Goal: Information Seeking & Learning: Understand process/instructions

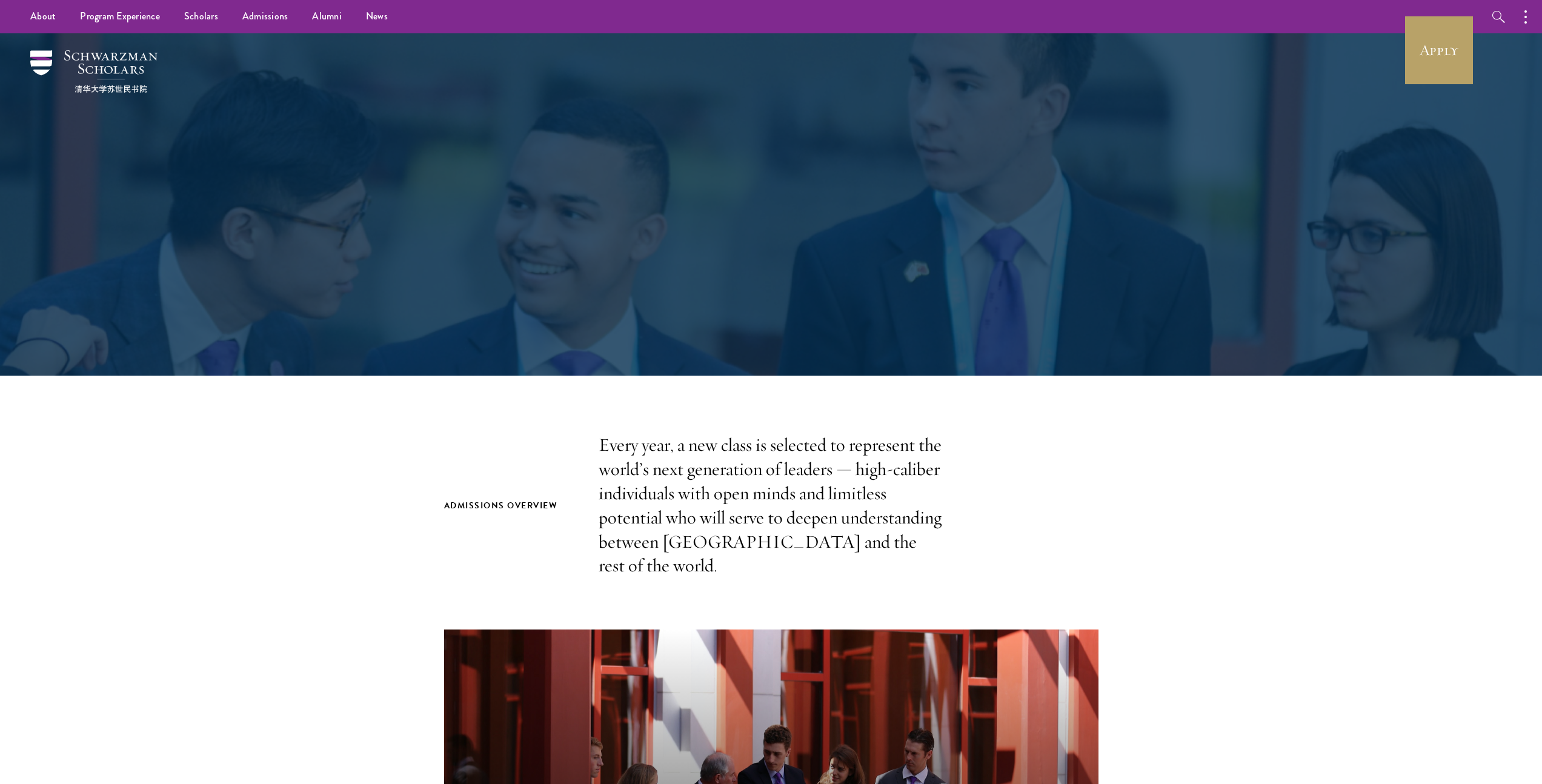
drag, startPoint x: 0, startPoint y: 0, endPoint x: 313, endPoint y: 317, distance: 445.5
click at [312, 317] on div at bounding box center [771, 204] width 1542 height 342
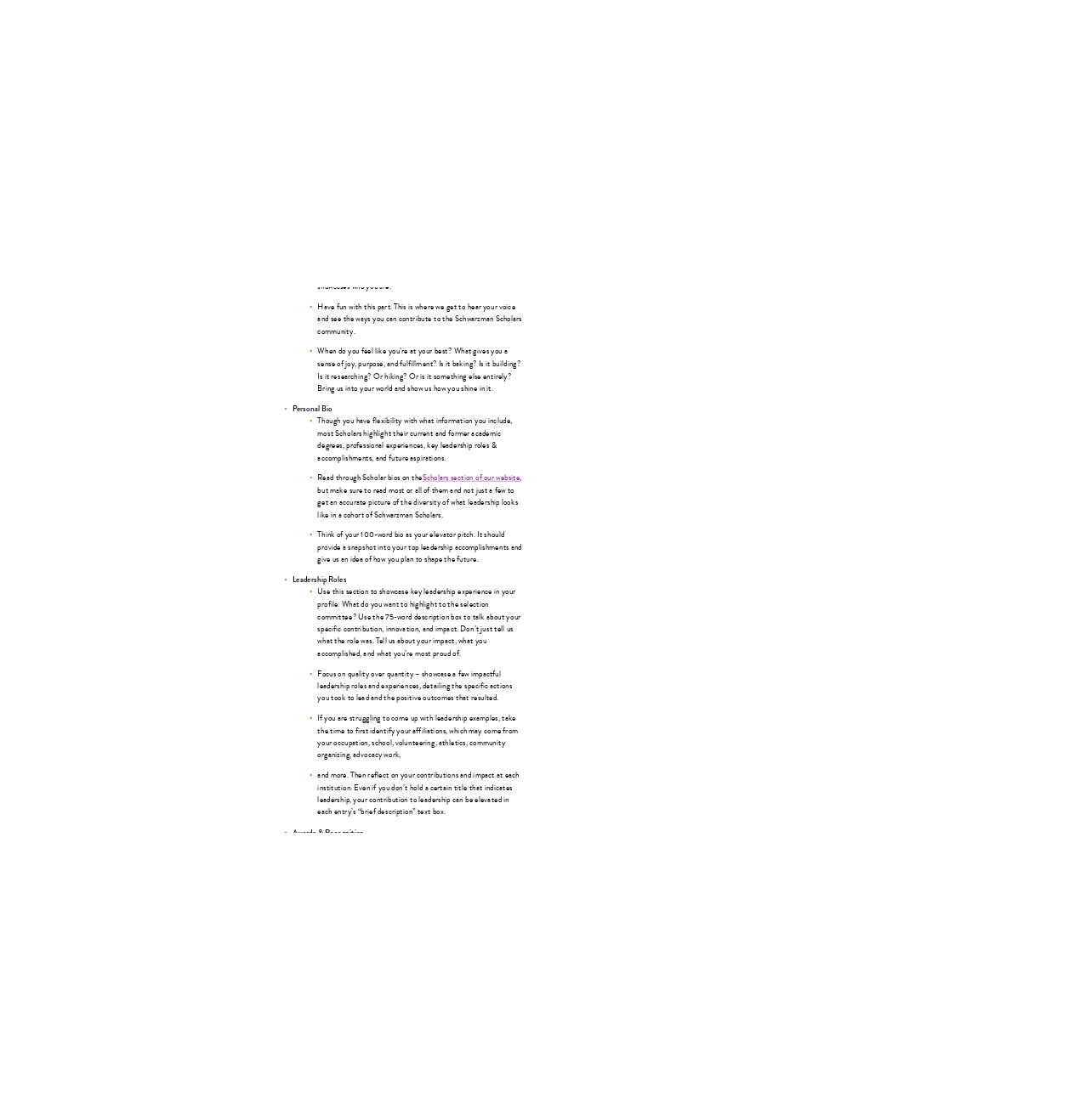
scroll to position [3273, 0]
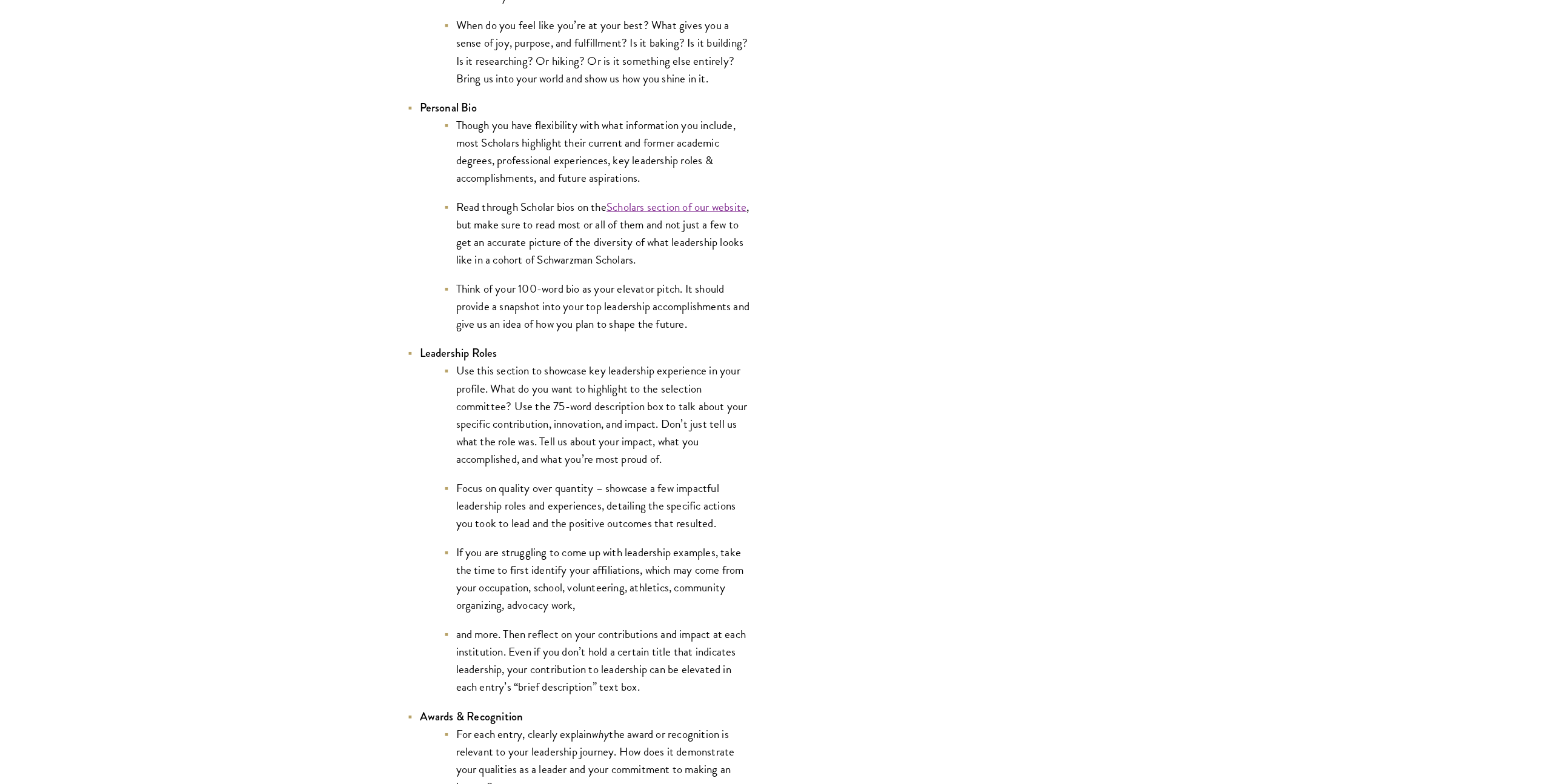
click at [605, 463] on li "Use this section to showcase key leadership experience in your profile. What do…" at bounding box center [598, 415] width 309 height 105
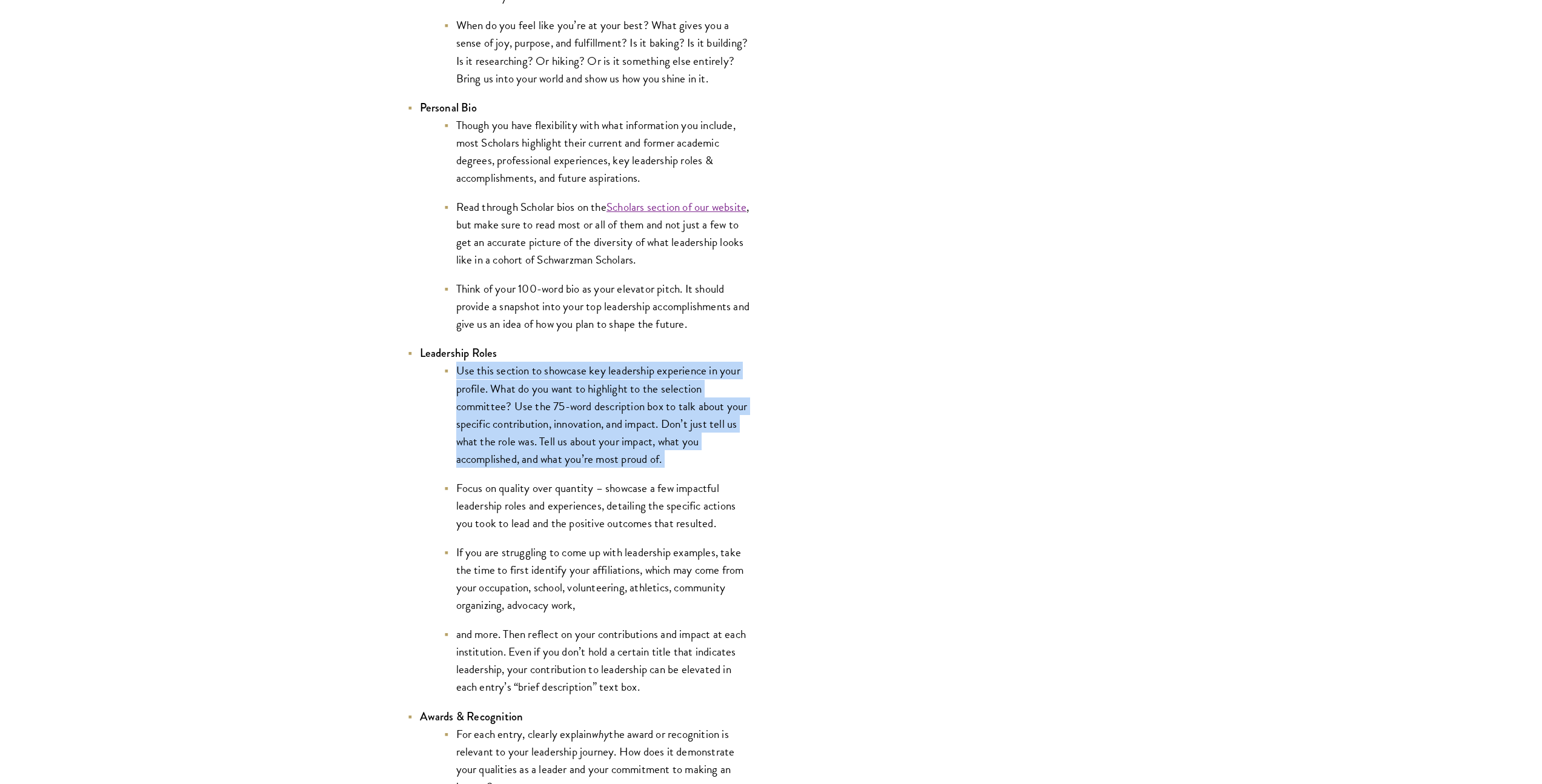
click at [605, 463] on li "Use this section to showcase key leadership experience in your profile. What do…" at bounding box center [598, 415] width 309 height 105
click at [620, 449] on li "Use this section to showcase key leadership experience in your profile. What do…" at bounding box center [598, 415] width 309 height 105
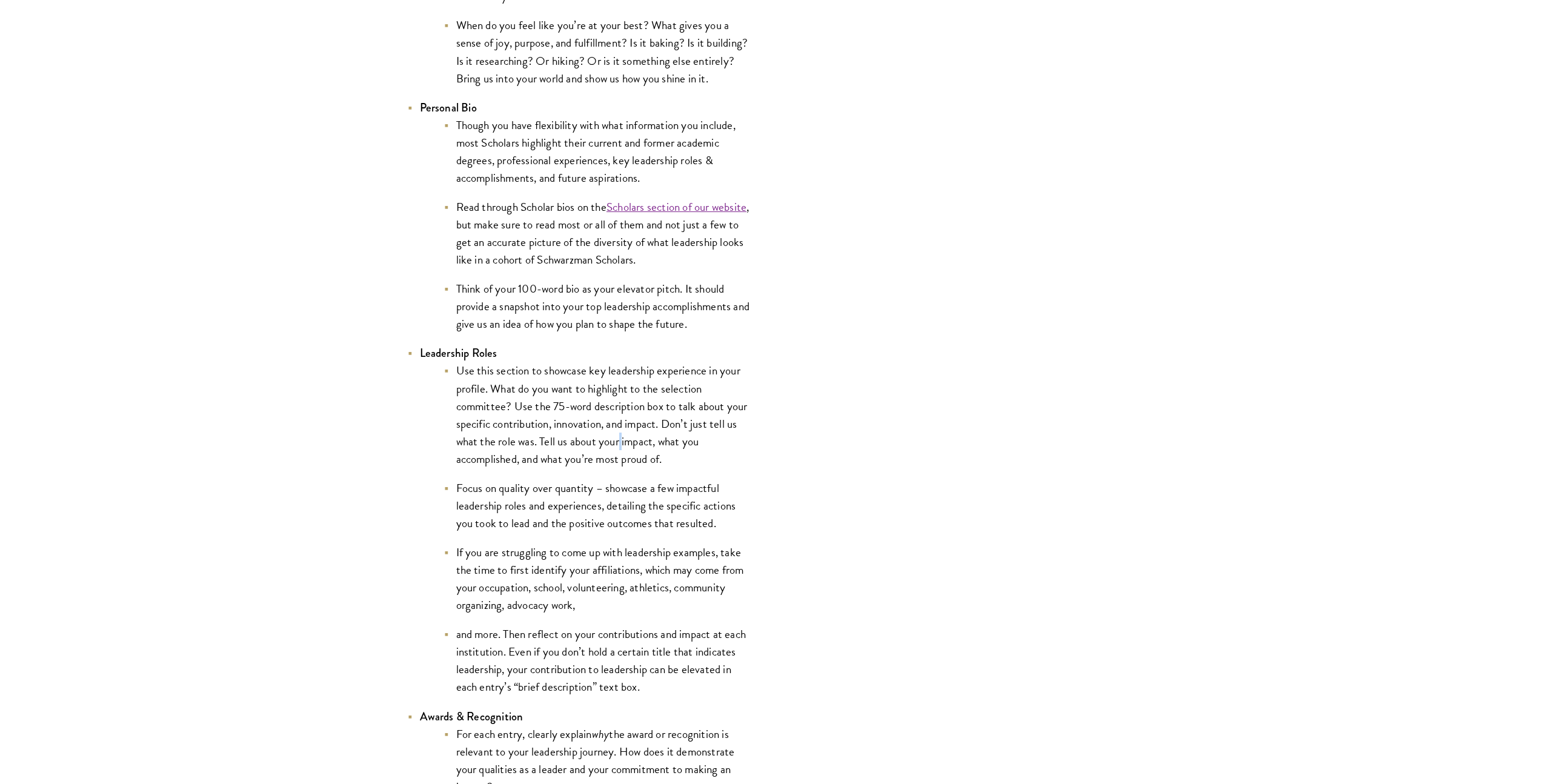
click at [620, 449] on li "Use this section to showcase key leadership experience in your profile. What do…" at bounding box center [598, 415] width 309 height 105
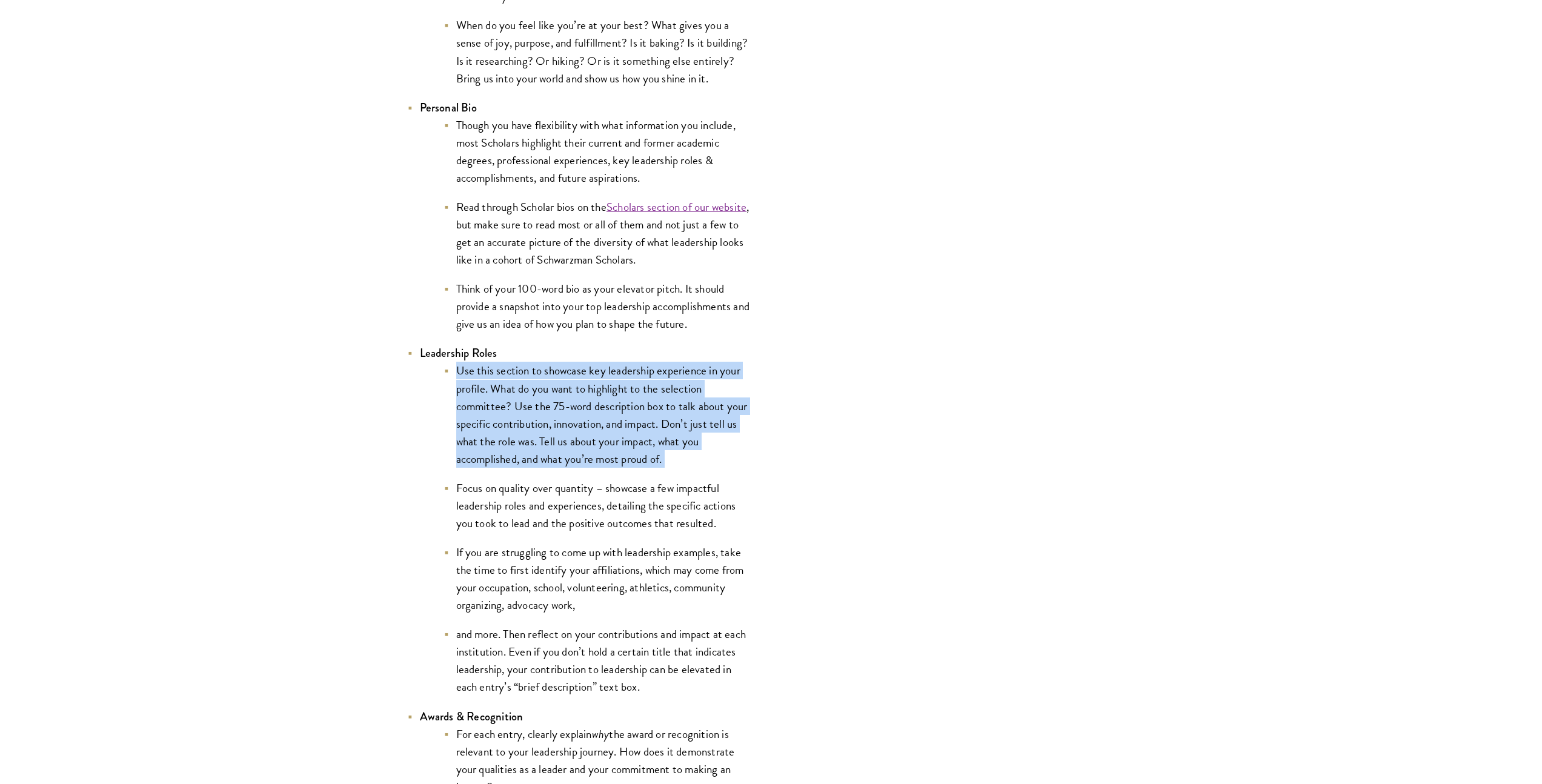
click at [620, 449] on li "Use this section to showcase key leadership experience in your profile. What do…" at bounding box center [598, 415] width 309 height 105
click at [666, 441] on li "Use this section to showcase key leadership experience in your profile. What do…" at bounding box center [598, 415] width 309 height 105
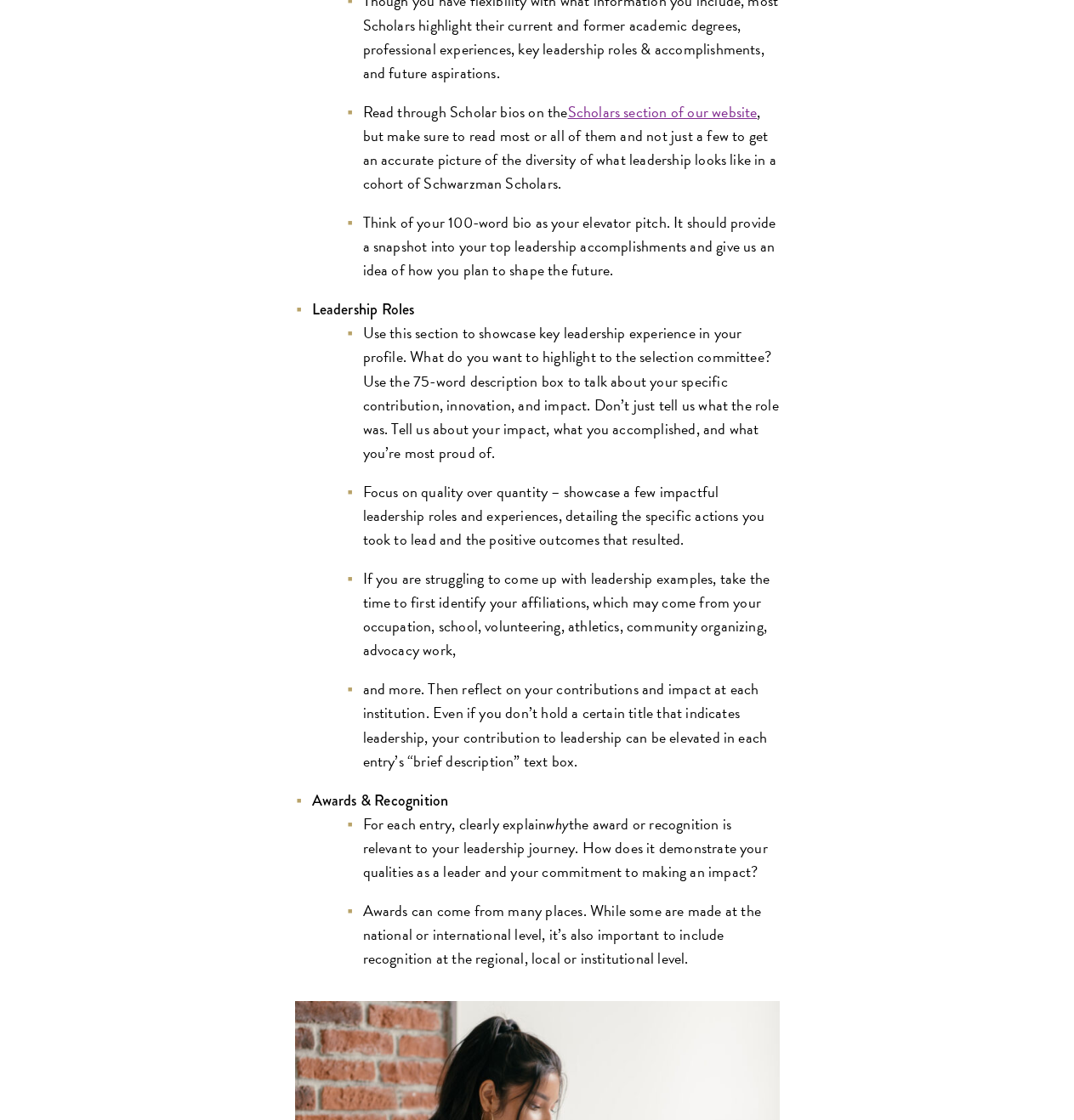
click at [657, 409] on li "Use this section to showcase key leadership experience in your profile. What do…" at bounding box center [562, 393] width 434 height 143
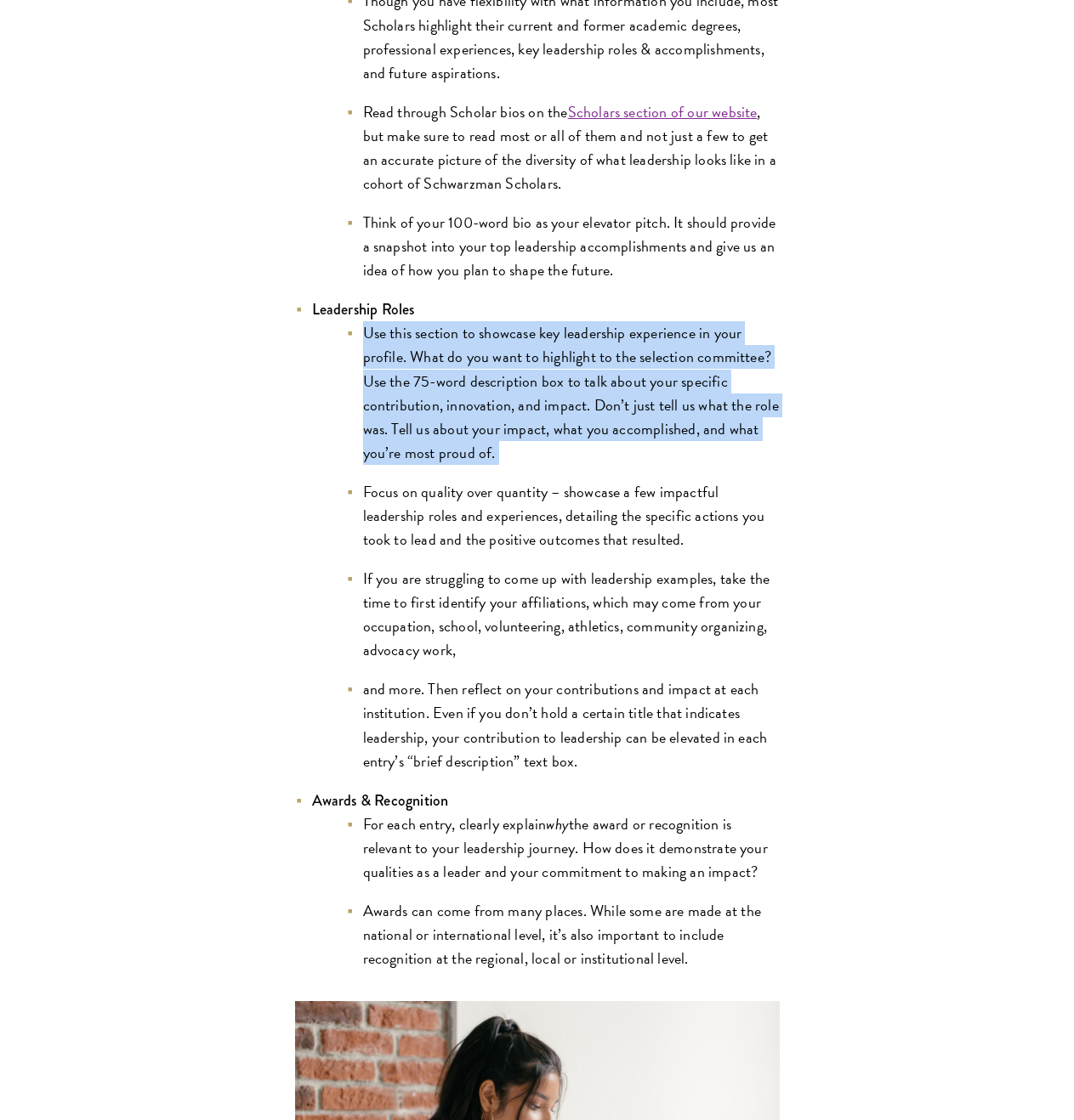
click at [657, 409] on li "Use this section to showcase key leadership experience in your profile. What do…" at bounding box center [562, 393] width 434 height 143
click at [651, 429] on li "Use this section to showcase key leadership experience in your profile. What do…" at bounding box center [562, 393] width 434 height 143
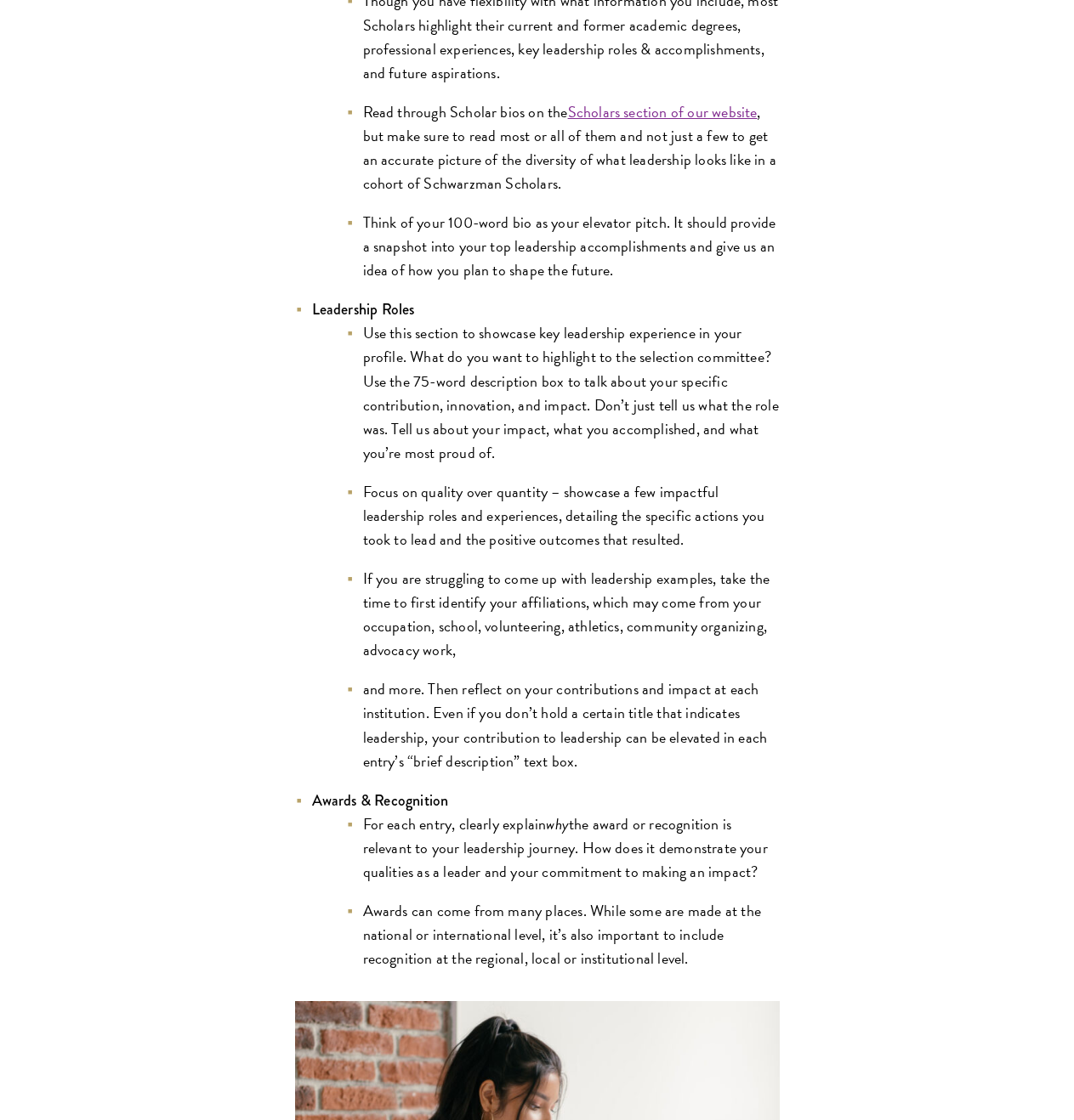
click at [651, 428] on li "Use this section to showcase key leadership experience in your profile. What do…" at bounding box center [562, 393] width 434 height 143
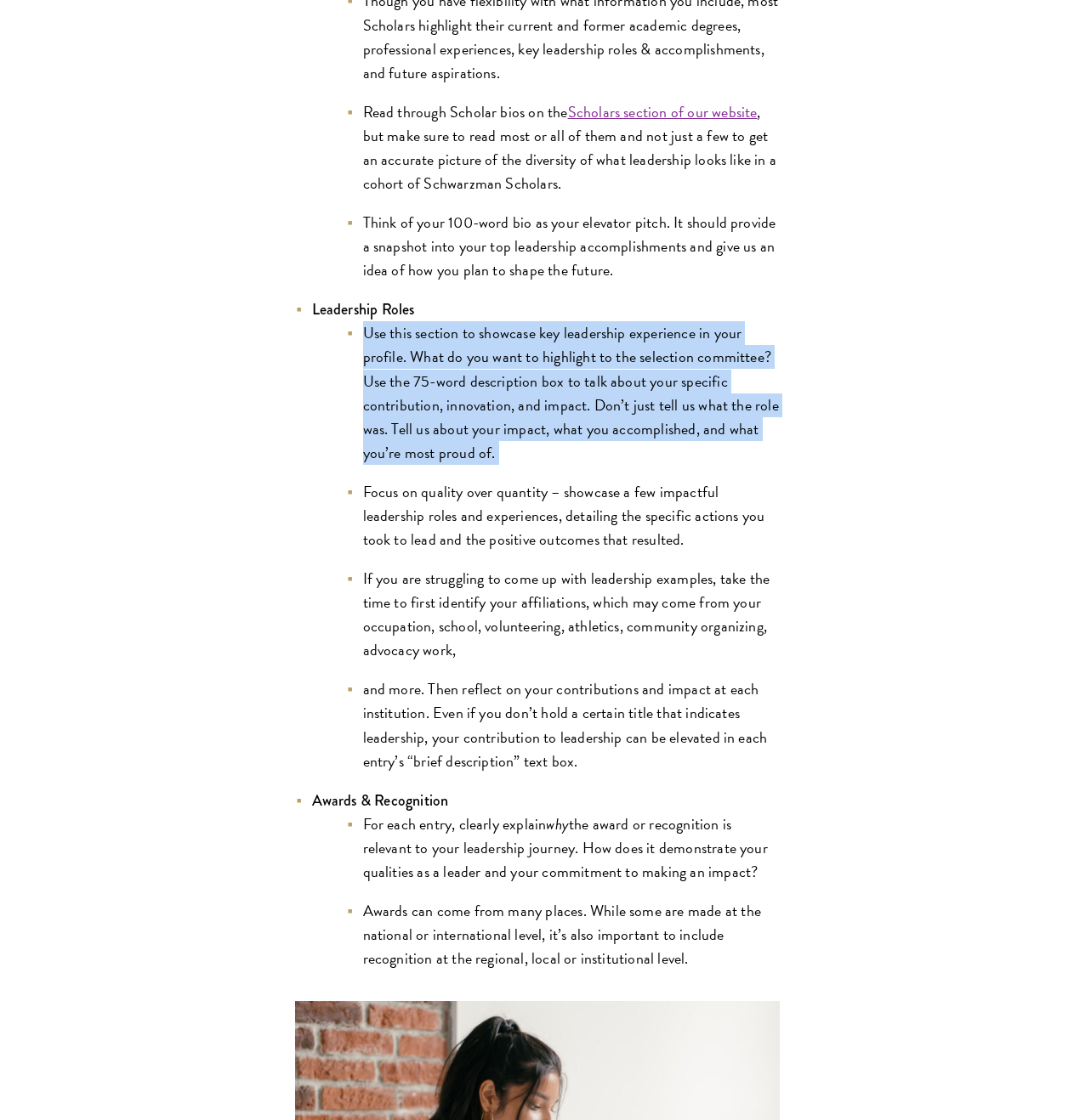
click at [651, 428] on li "Use this section to showcase key leadership experience in your profile. What do…" at bounding box center [562, 393] width 434 height 143
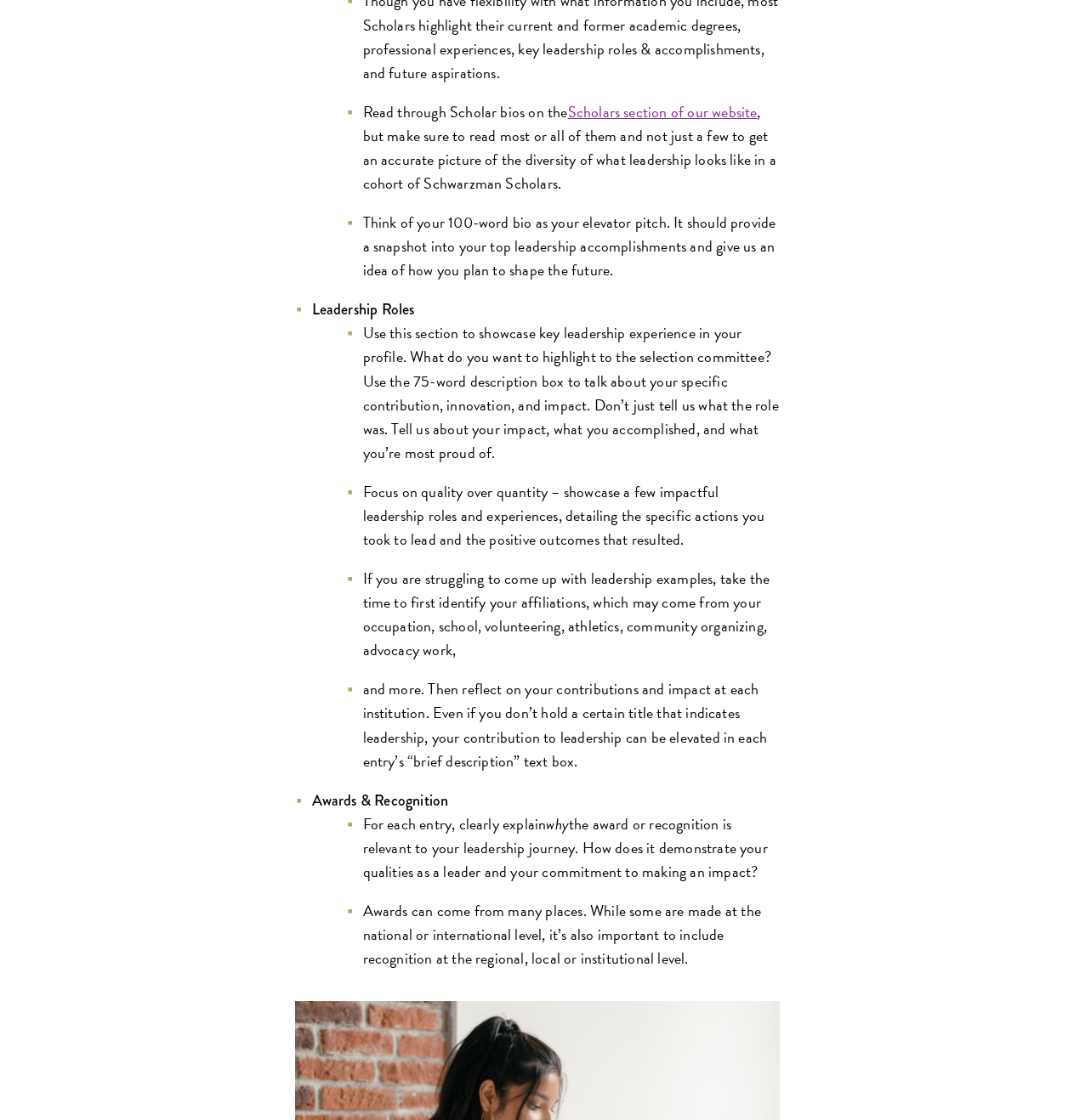
click at [652, 425] on li "Use this section to showcase key leadership experience in your profile. What do…" at bounding box center [562, 393] width 434 height 143
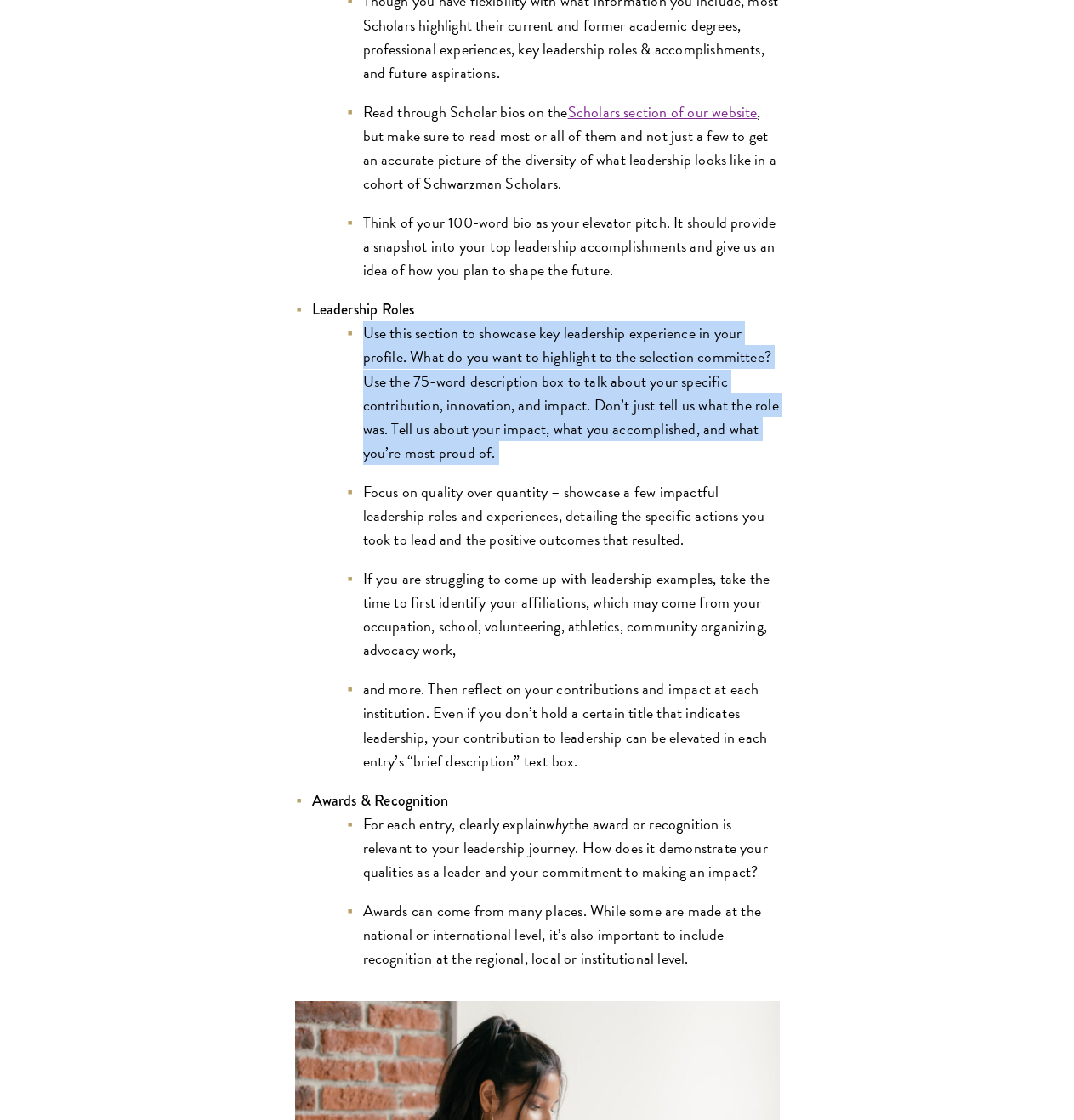
click at [652, 425] on li "Use this section to showcase key leadership experience in your profile. What do…" at bounding box center [562, 393] width 434 height 143
click at [696, 424] on li "Use this section to showcase key leadership experience in your profile. What do…" at bounding box center [562, 393] width 434 height 143
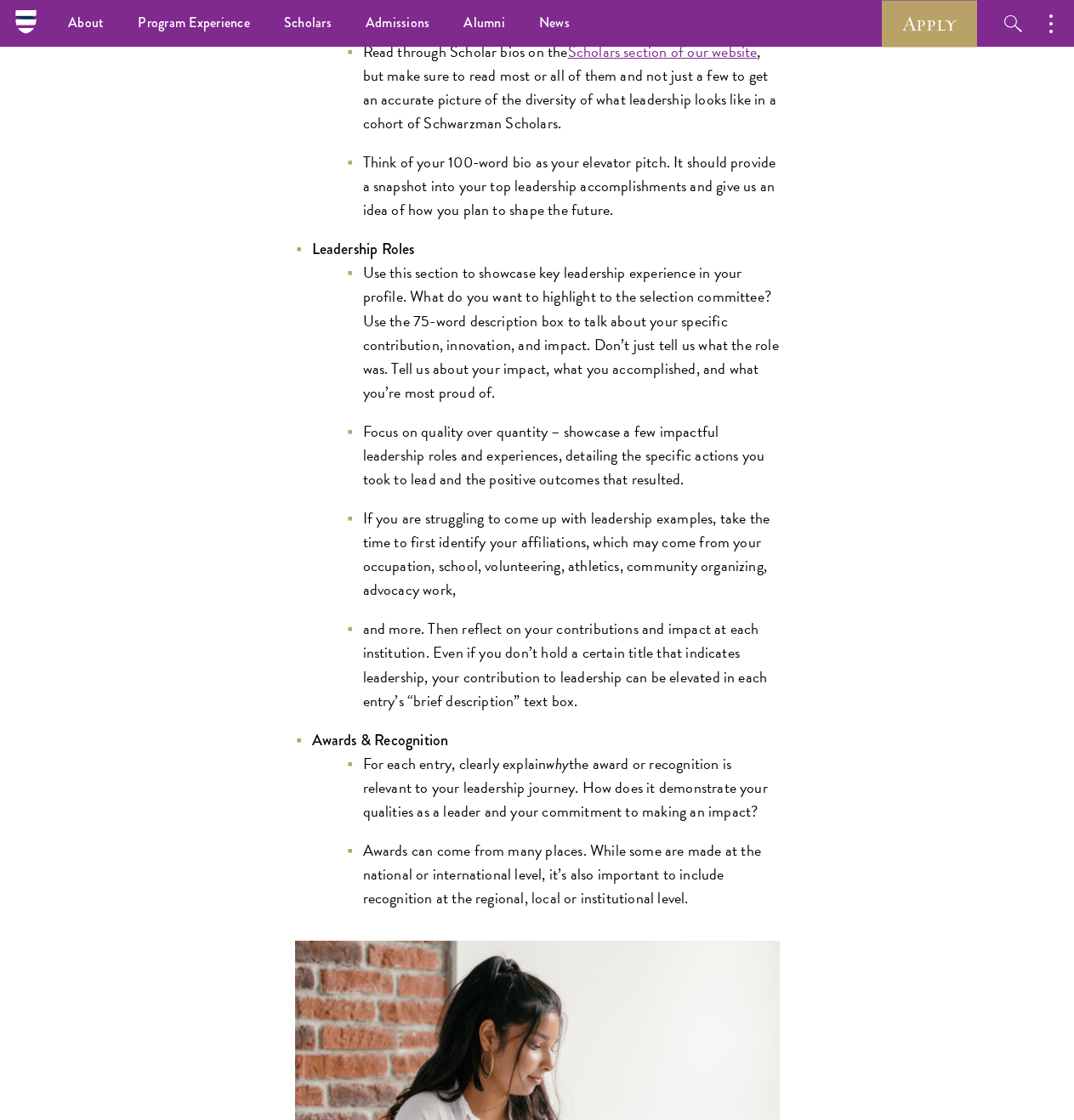
scroll to position [3322, 0]
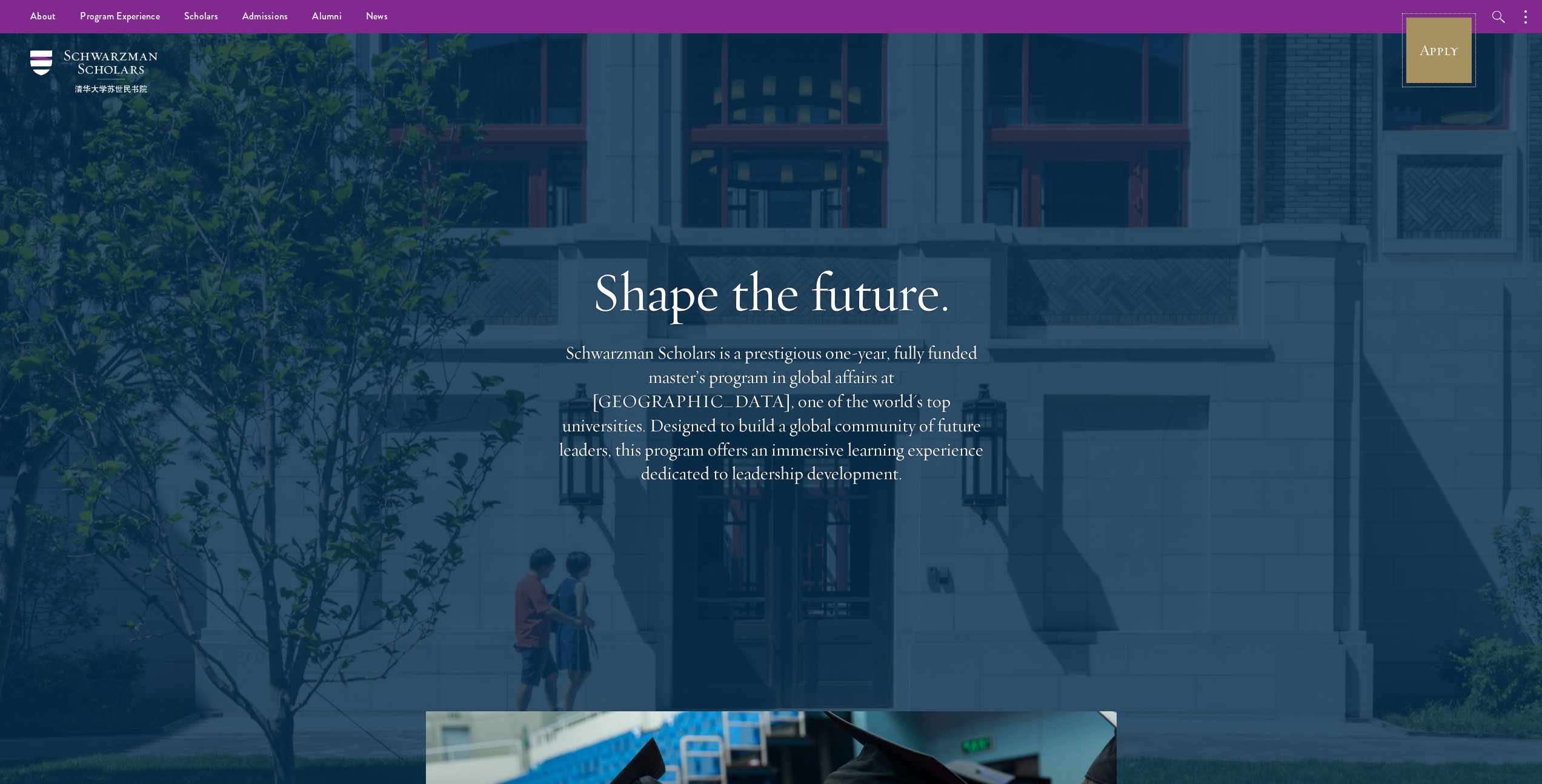
click at [1431, 53] on link "Apply" at bounding box center [1438, 50] width 68 height 68
